Goal: Information Seeking & Learning: Learn about a topic

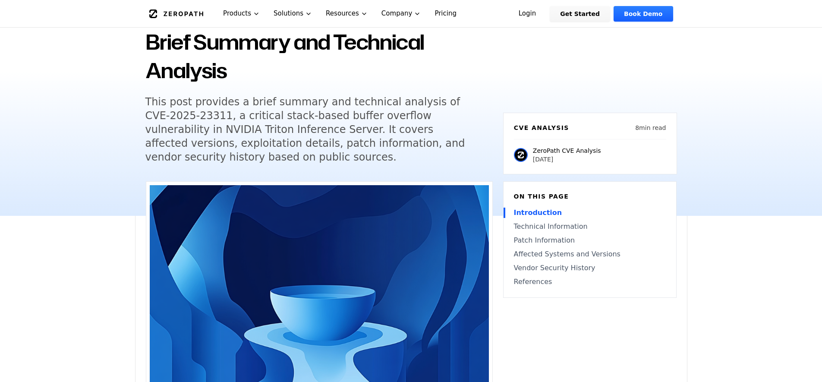
scroll to position [49, 0]
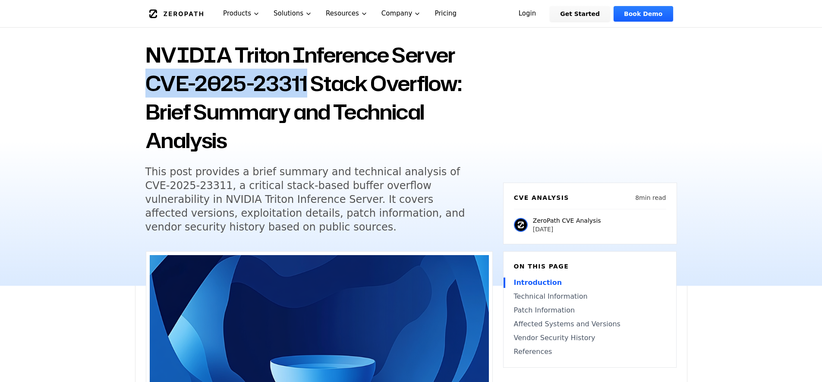
drag, startPoint x: 304, startPoint y: 90, endPoint x: 146, endPoint y: 86, distance: 158.3
click at [146, 86] on h1 "NVIDIA Triton Inference Server CVE-2025-23311 Stack Overflow: Brief Summary and…" at bounding box center [318, 98] width 347 height 114
copy h1 "CVE-2025-23311"
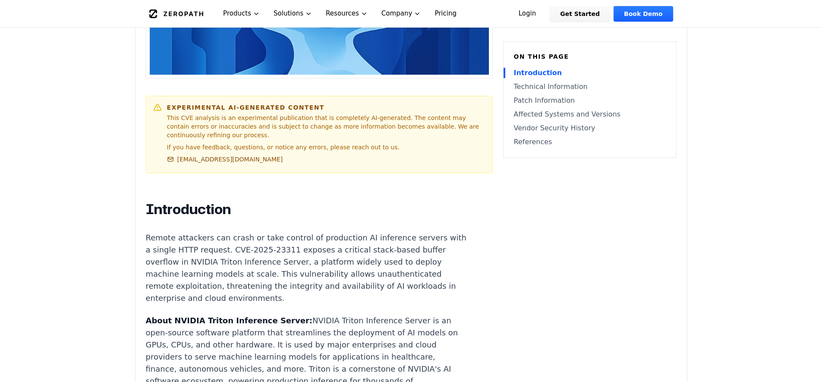
scroll to position [0, 0]
